Goal: Find specific page/section: Find specific page/section

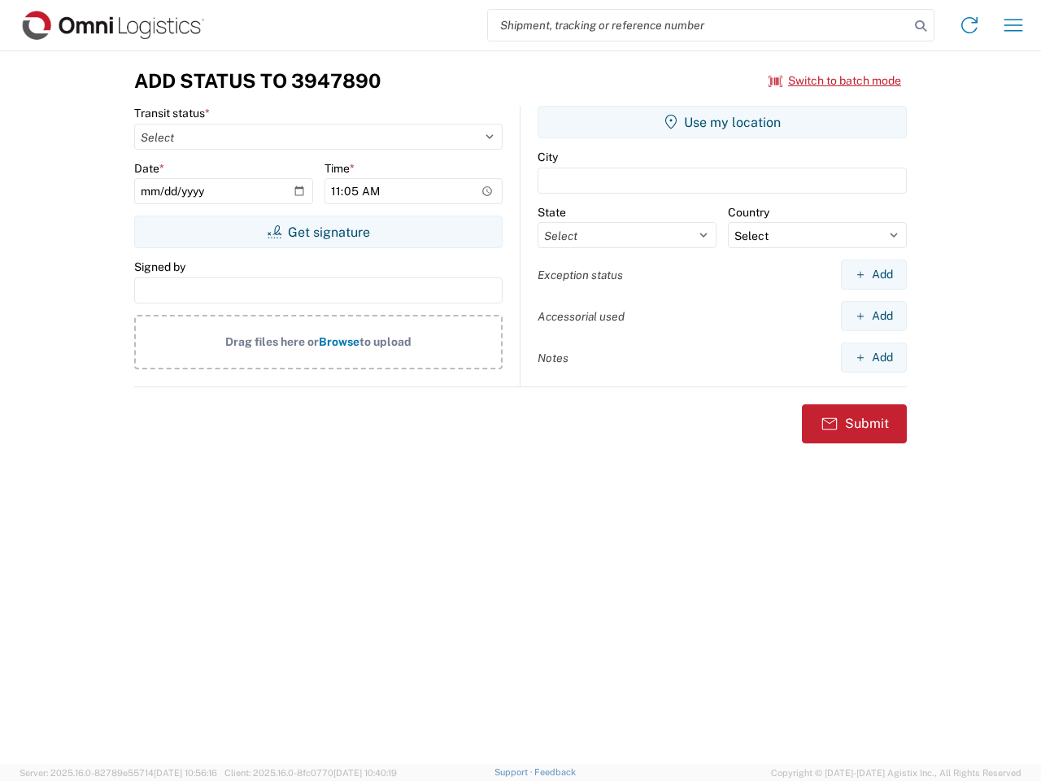
click at [699, 25] on input "search" at bounding box center [698, 25] width 421 height 31
click at [921, 26] on icon at bounding box center [920, 26] width 23 height 23
click at [970, 25] on icon at bounding box center [970, 25] width 26 height 26
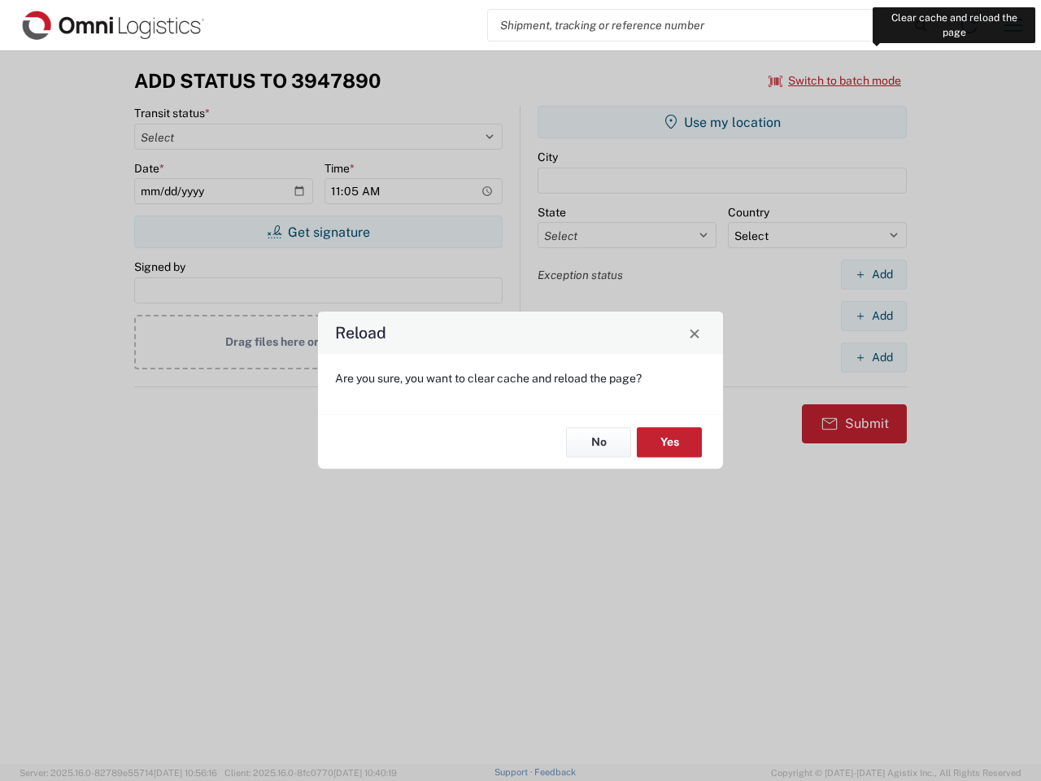
click at [1014, 25] on div "Reload Are you sure, you want to clear cache and reload the page? No Yes" at bounding box center [520, 390] width 1041 height 781
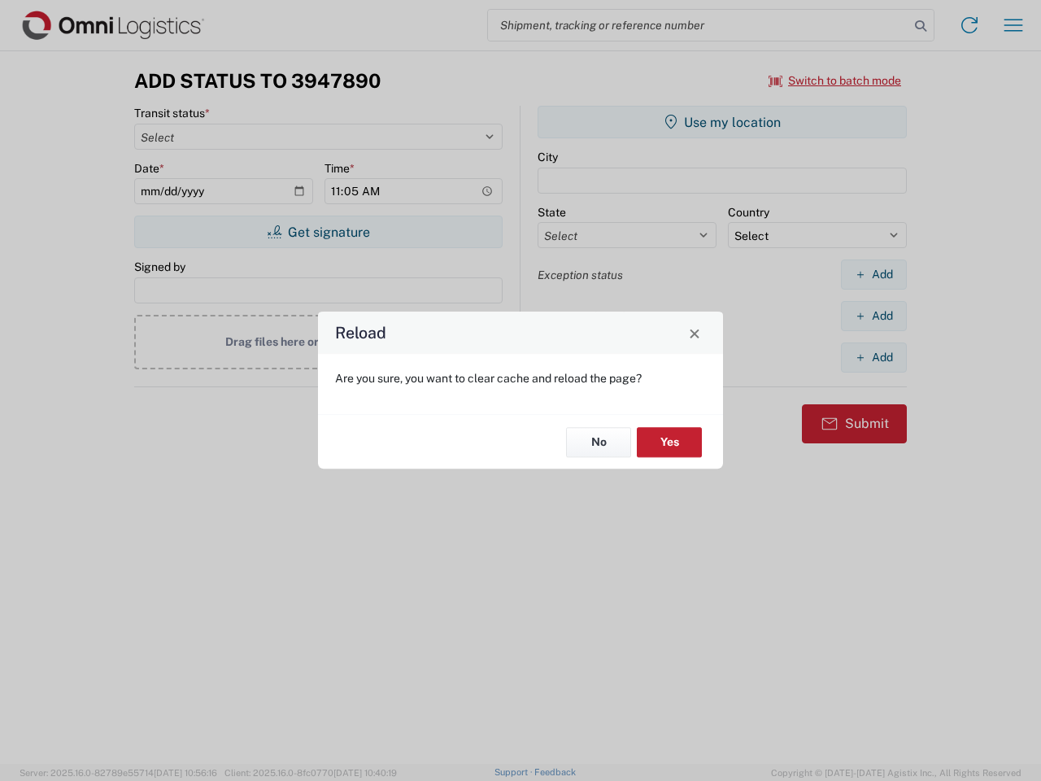
click at [835, 81] on div "Reload Are you sure, you want to clear cache and reload the page? No Yes" at bounding box center [520, 390] width 1041 height 781
click at [318, 232] on div "Reload Are you sure, you want to clear cache and reload the page? No Yes" at bounding box center [520, 390] width 1041 height 781
click at [722, 122] on div "Reload Are you sure, you want to clear cache and reload the page? No Yes" at bounding box center [520, 390] width 1041 height 781
click at [874, 274] on div "Reload Are you sure, you want to clear cache and reload the page? No Yes" at bounding box center [520, 390] width 1041 height 781
click at [874, 316] on div "Reload Are you sure, you want to clear cache and reload the page? No Yes" at bounding box center [520, 390] width 1041 height 781
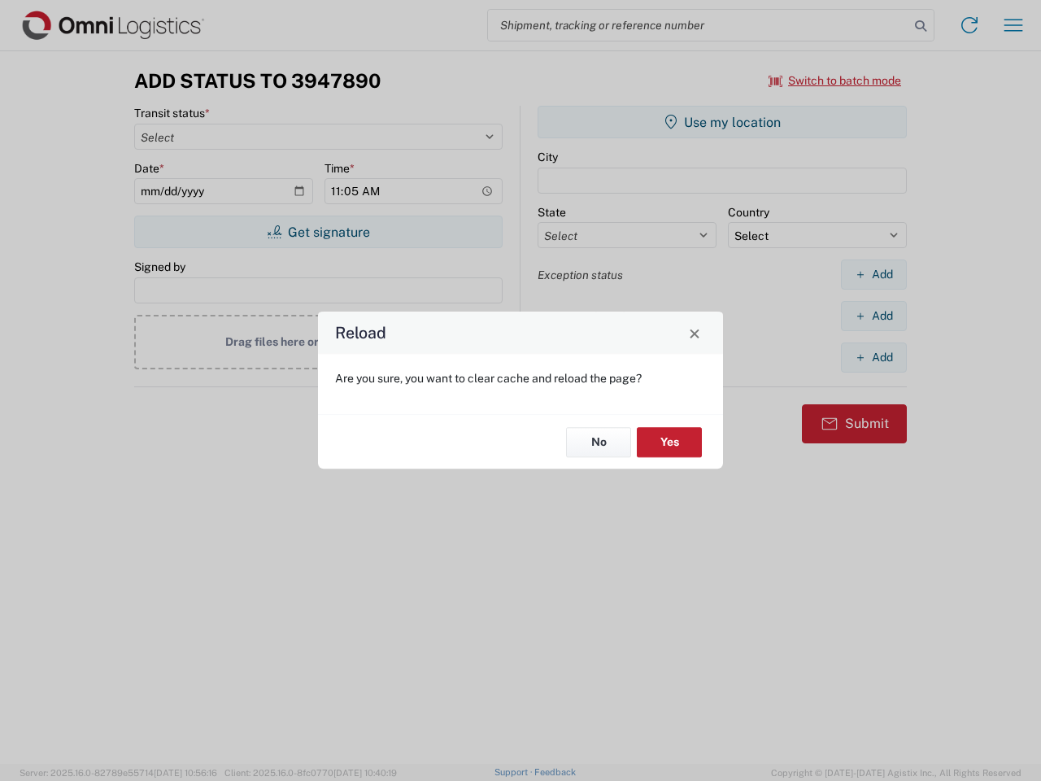
click at [874, 357] on div "Reload Are you sure, you want to clear cache and reload the page? No Yes" at bounding box center [520, 390] width 1041 height 781
